Goal: Use online tool/utility: Utilize a website feature to perform a specific function

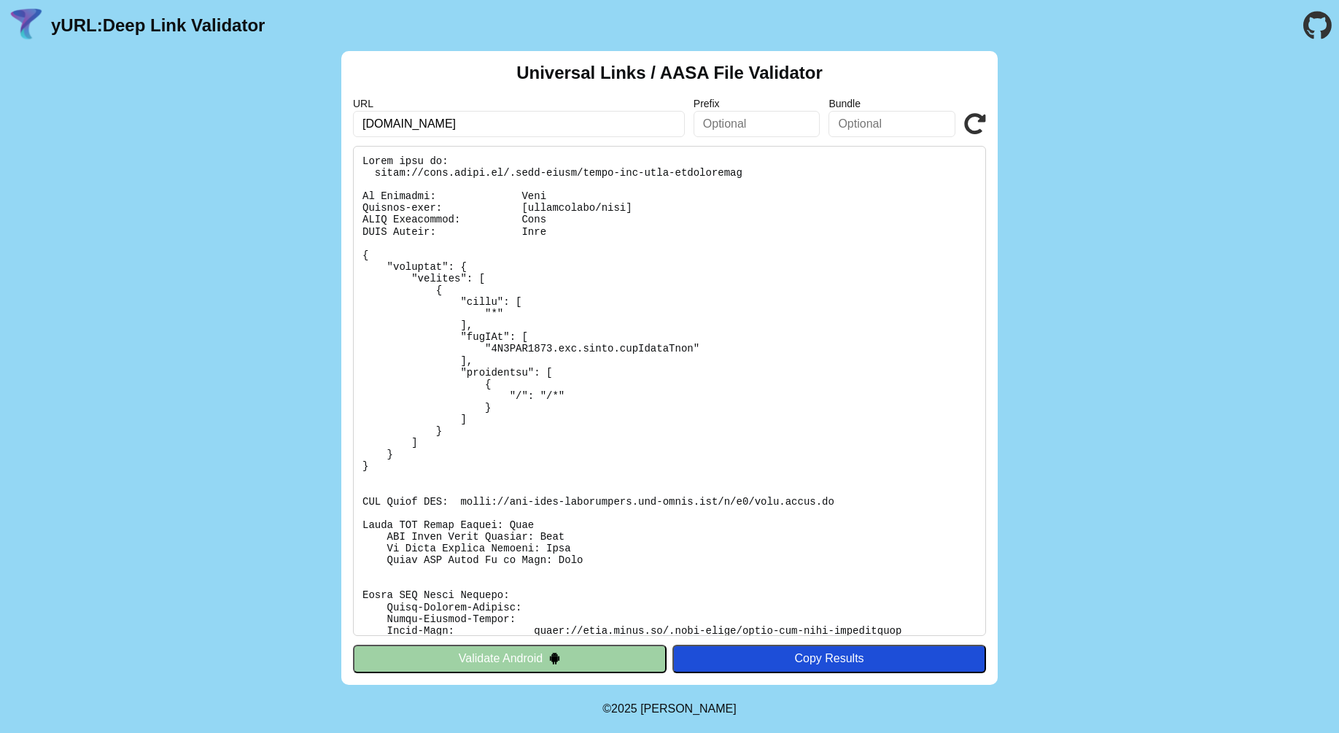
click at [524, 662] on button "Validate Android" at bounding box center [510, 659] width 314 height 28
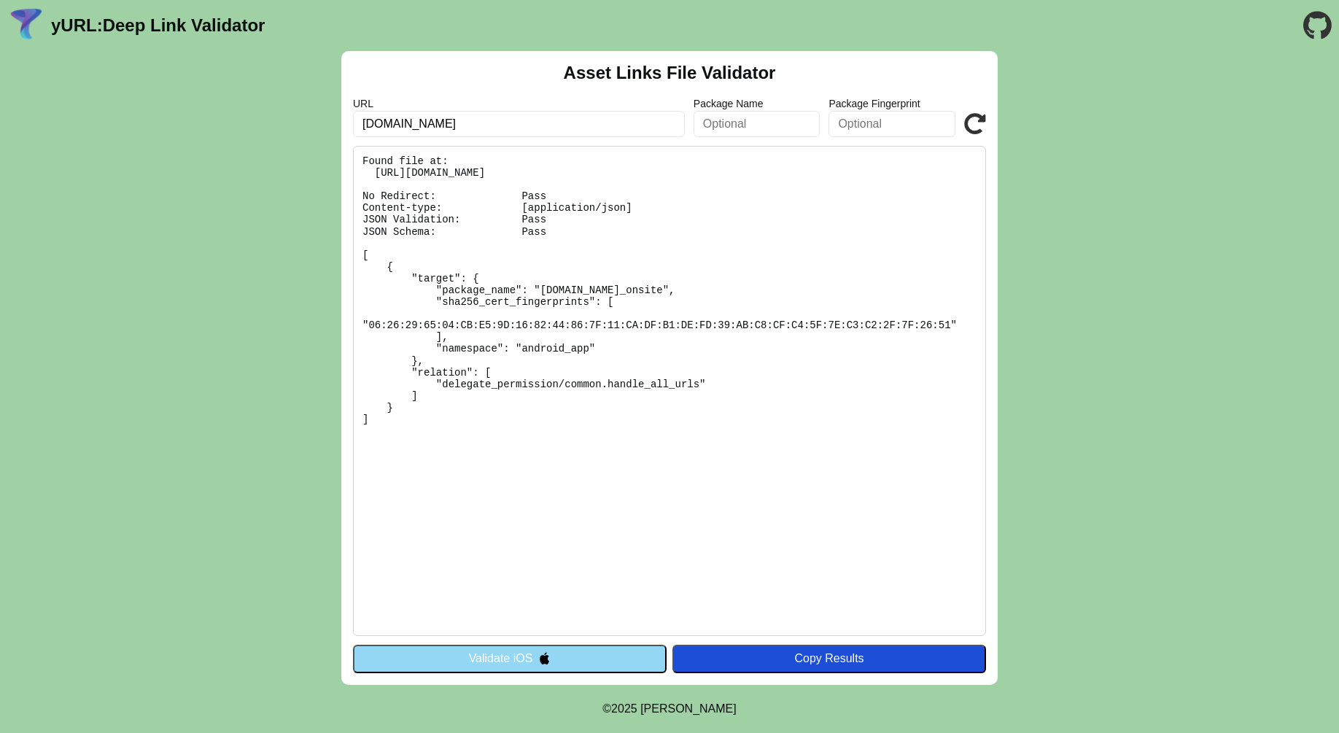
click at [530, 665] on button "Validate iOS" at bounding box center [510, 659] width 314 height 28
